Goal: Share content: Share content

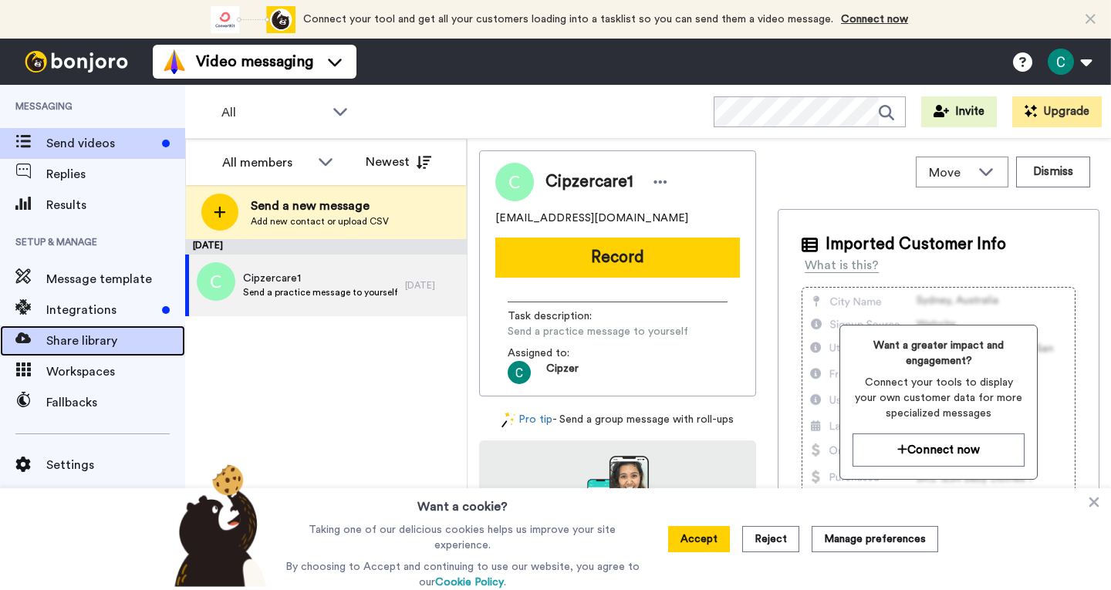
click at [118, 342] on span "Share library" at bounding box center [115, 341] width 139 height 19
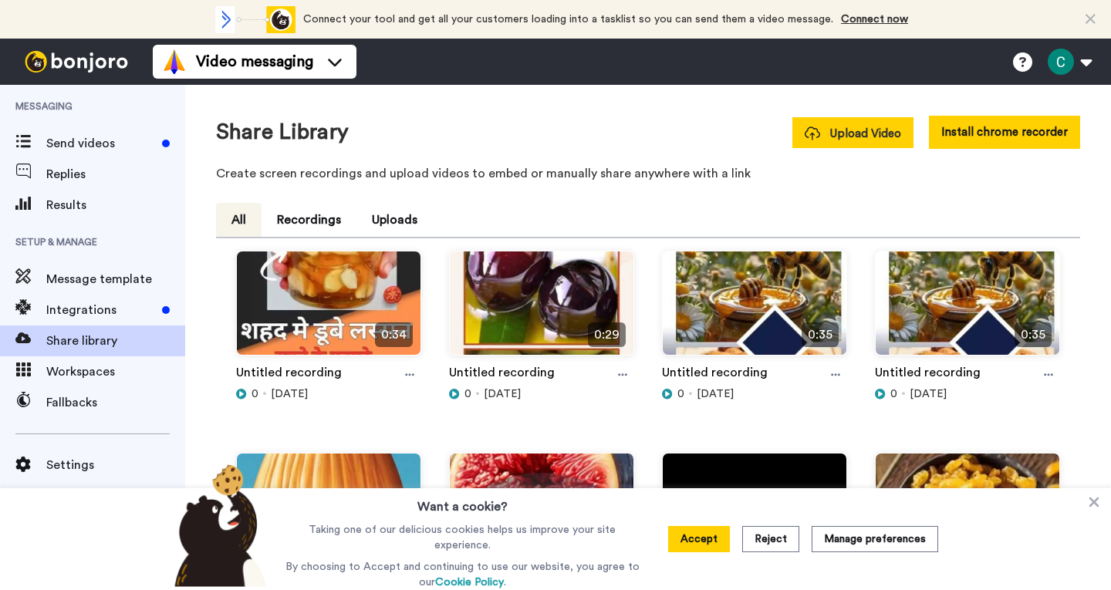
click at [827, 133] on span "Upload Video" at bounding box center [853, 134] width 96 height 16
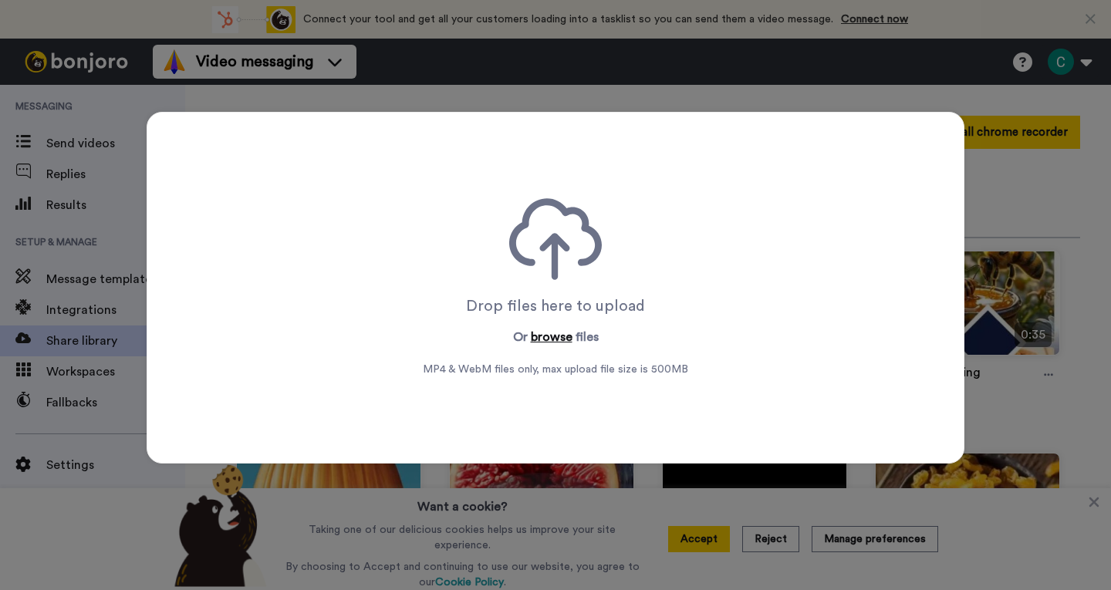
click at [554, 335] on button "browse" at bounding box center [552, 337] width 42 height 19
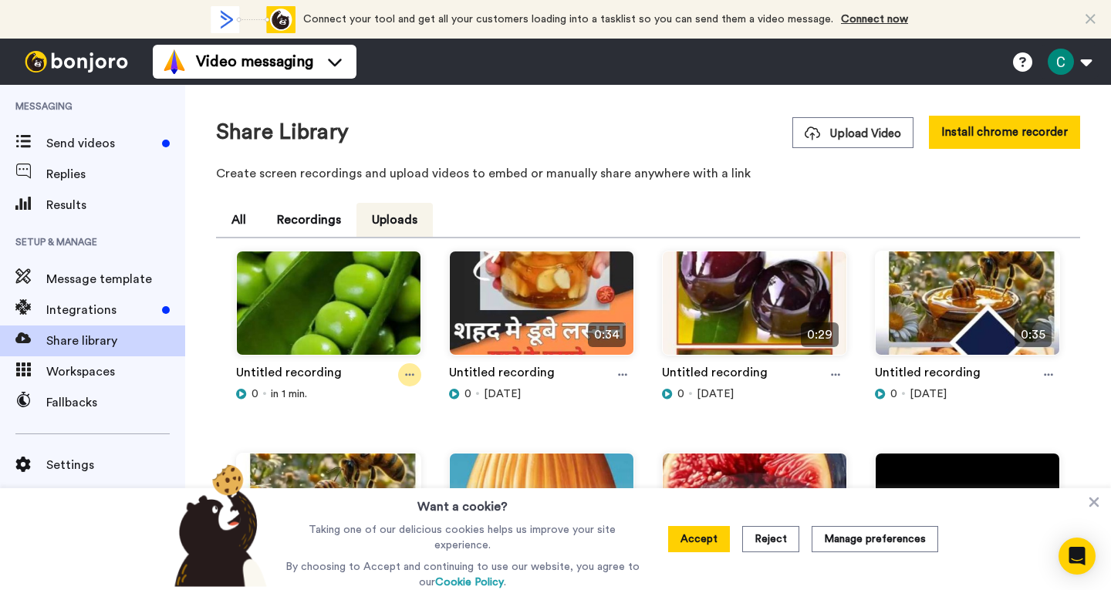
click at [406, 372] on icon at bounding box center [409, 374] width 9 height 11
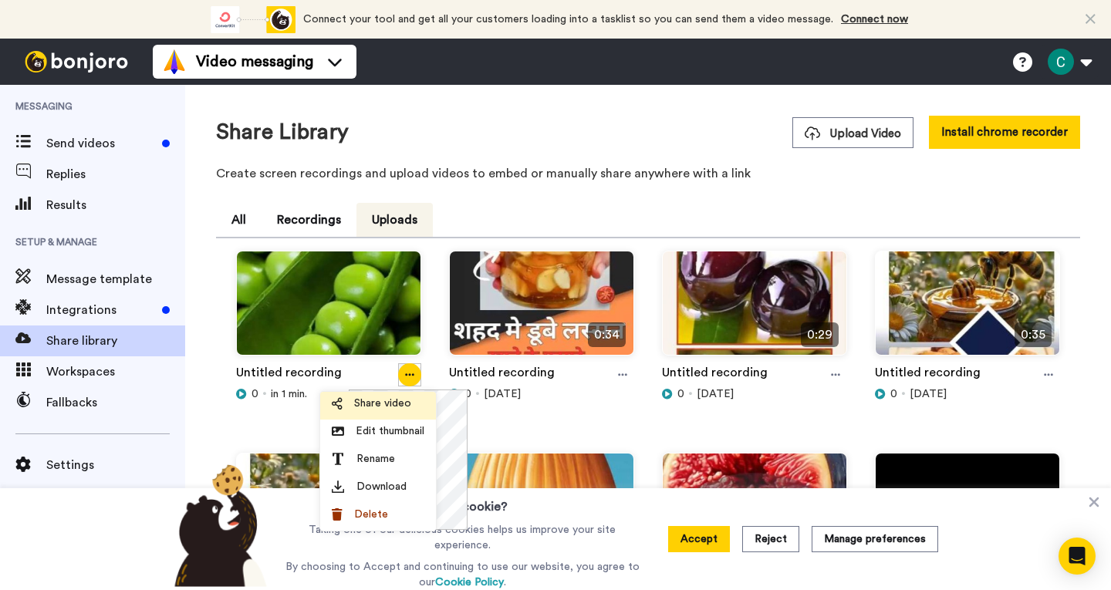
click at [377, 406] on span "Share video" at bounding box center [382, 403] width 57 height 15
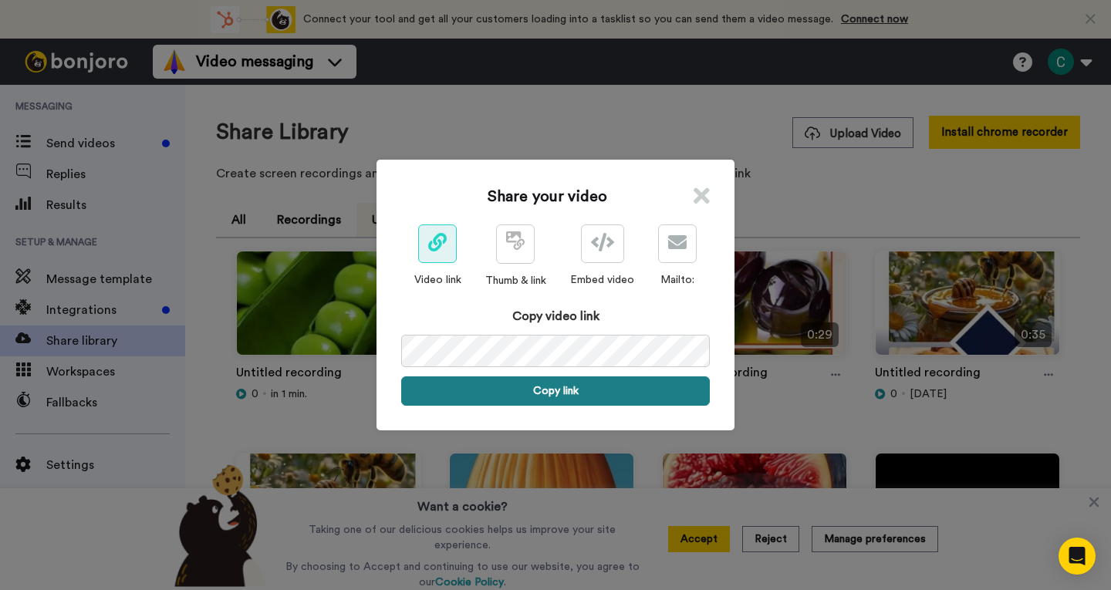
click at [583, 397] on button "Copy link" at bounding box center [555, 390] width 309 height 29
